Goal: Task Accomplishment & Management: Use online tool/utility

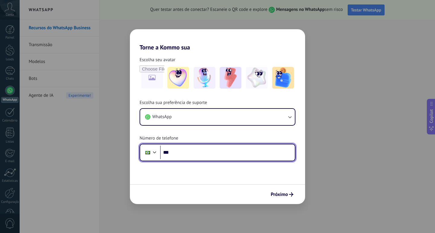
click at [188, 157] on input "***" at bounding box center [227, 153] width 135 height 14
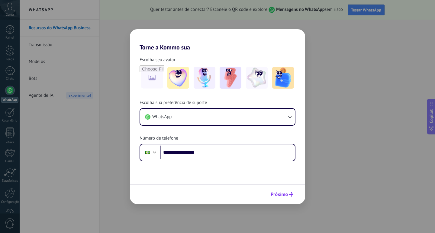
click at [282, 193] on span "Próximo" at bounding box center [278, 195] width 17 height 4
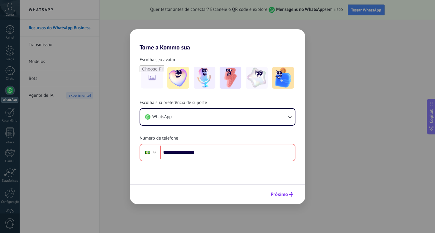
click at [282, 193] on span "Próximo" at bounding box center [278, 195] width 17 height 4
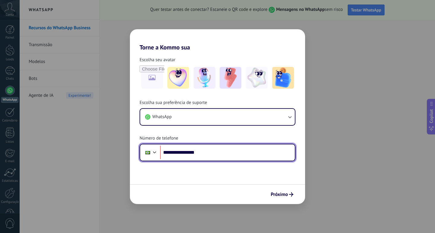
click at [156, 151] on div at bounding box center [154, 151] width 7 height 7
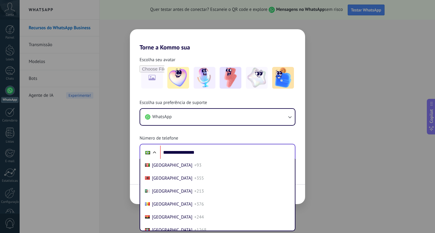
scroll to position [252, 0]
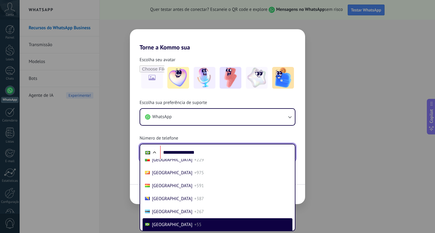
click at [155, 151] on div at bounding box center [154, 153] width 7 height 7
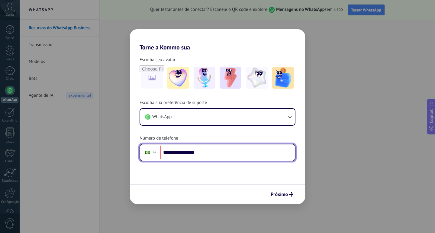
click at [182, 153] on input "**********" at bounding box center [227, 153] width 135 height 14
click at [186, 155] on input "**********" at bounding box center [227, 153] width 135 height 14
type input "**********"
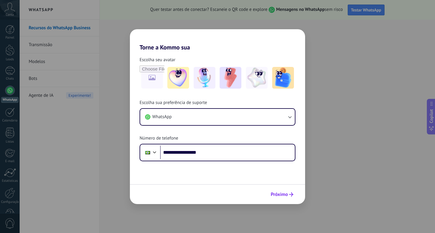
click at [291, 195] on icon "submit" at bounding box center [291, 195] width 4 height 4
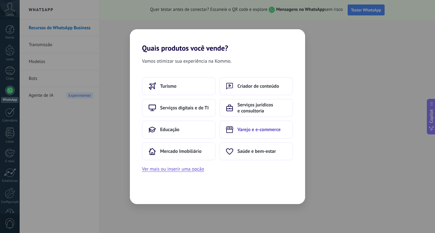
click at [254, 125] on button "Varejo e e-commerce" at bounding box center [256, 130] width 74 height 18
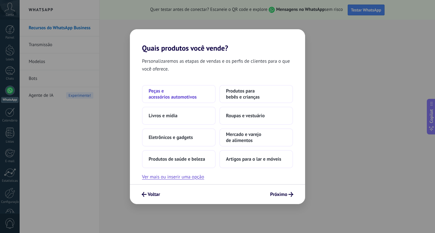
click at [177, 96] on span "Peças e acessórios automotivos" at bounding box center [178, 94] width 60 height 12
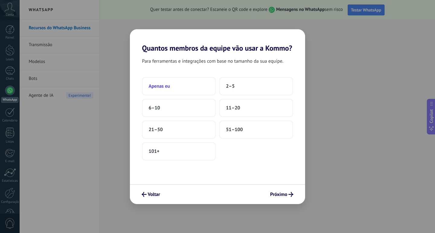
click at [163, 90] on button "Apenas eu" at bounding box center [179, 86] width 74 height 18
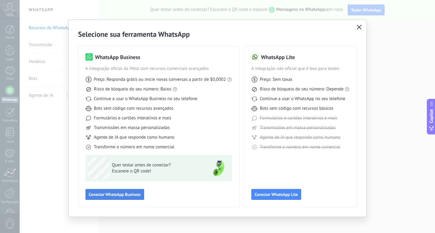
click at [117, 195] on span "Conectar WhatsApp Business" at bounding box center [115, 195] width 52 height 4
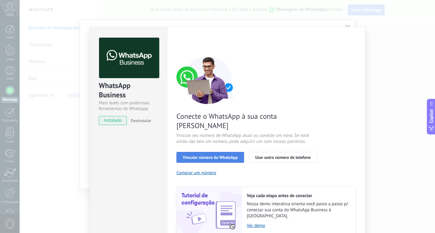
click at [193, 155] on span "Vincular número do WhatsApp" at bounding box center [210, 157] width 55 height 4
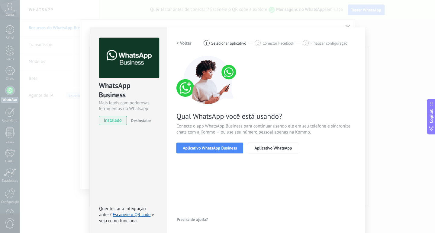
click at [391, 140] on div "WhatsApp Business Mais leads com poderosas ferramentas do Whatsapp instalado De…" at bounding box center [227, 116] width 415 height 233
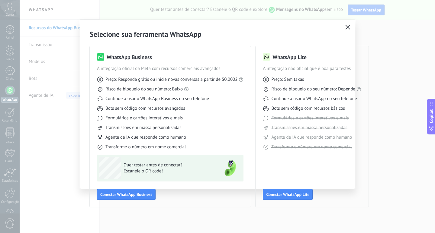
click at [384, 61] on div "Selecione sua ferramenta WhatsApp WhatsApp Business A integração oficial da Met…" at bounding box center [217, 116] width 435 height 233
click at [354, 27] on div "Selecione sua ferramenta WhatsApp WhatsApp Business A integração oficial da Met…" at bounding box center [217, 118] width 275 height 197
click at [348, 29] on icon "button" at bounding box center [347, 27] width 5 height 5
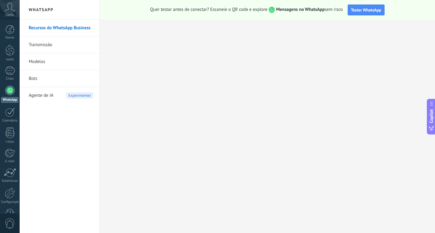
scroll to position [18, 0]
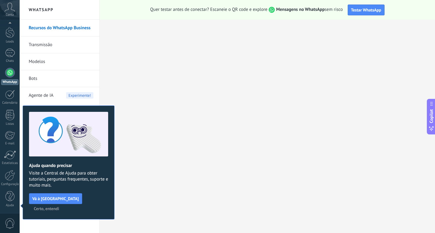
click at [59, 207] on span "Certo, entendi" at bounding box center [46, 209] width 25 height 4
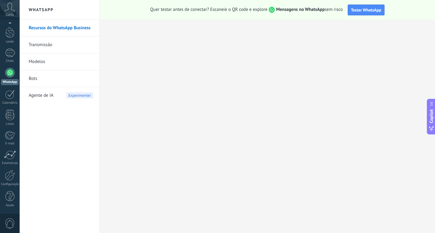
click at [9, 68] on div "Painel Leads Chats WhatsApp Clientes" at bounding box center [10, 110] width 20 height 206
click at [10, 71] on div at bounding box center [10, 73] width 10 height 10
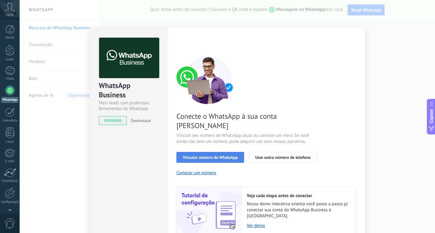
click at [197, 155] on span "Vincular número do WhatsApp" at bounding box center [210, 157] width 55 height 4
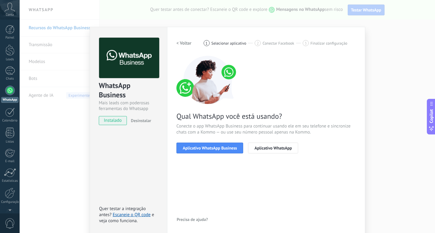
click at [197, 149] on span "Aplicativo WhatsApp Business" at bounding box center [210, 148] width 54 height 4
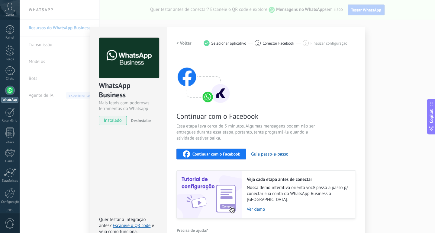
click at [195, 151] on div "Continuar com o Facebook" at bounding box center [211, 154] width 57 height 7
